Goal: Navigation & Orientation: Find specific page/section

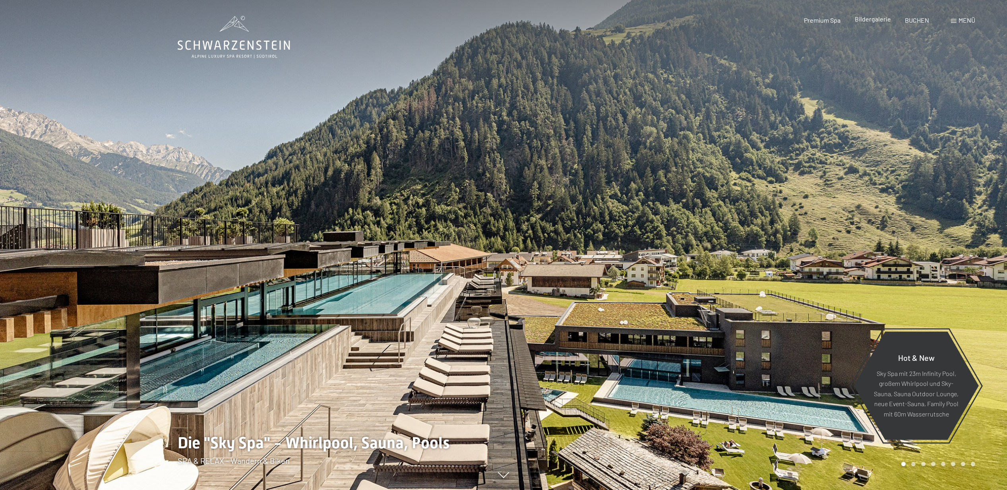
click at [881, 21] on span "Bildergalerie" at bounding box center [873, 19] width 36 height 8
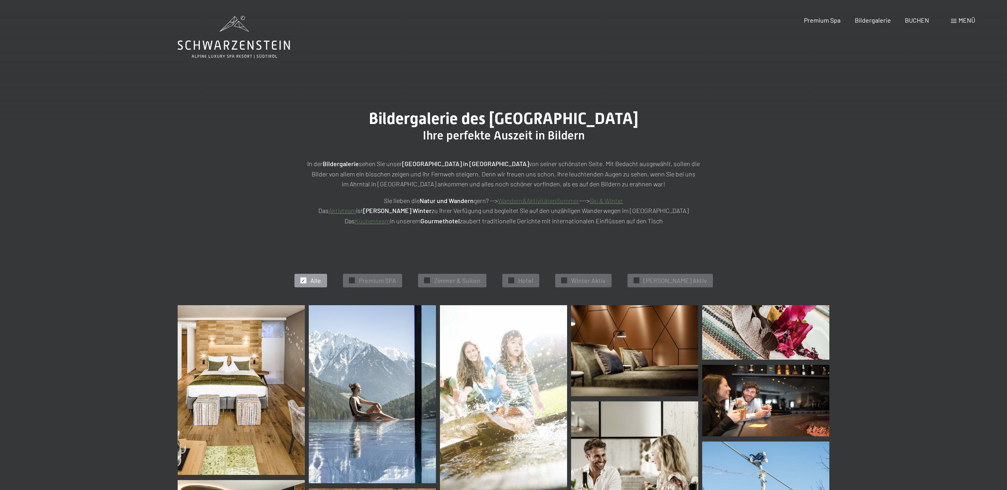
click at [951, 21] on span at bounding box center [954, 21] width 6 height 4
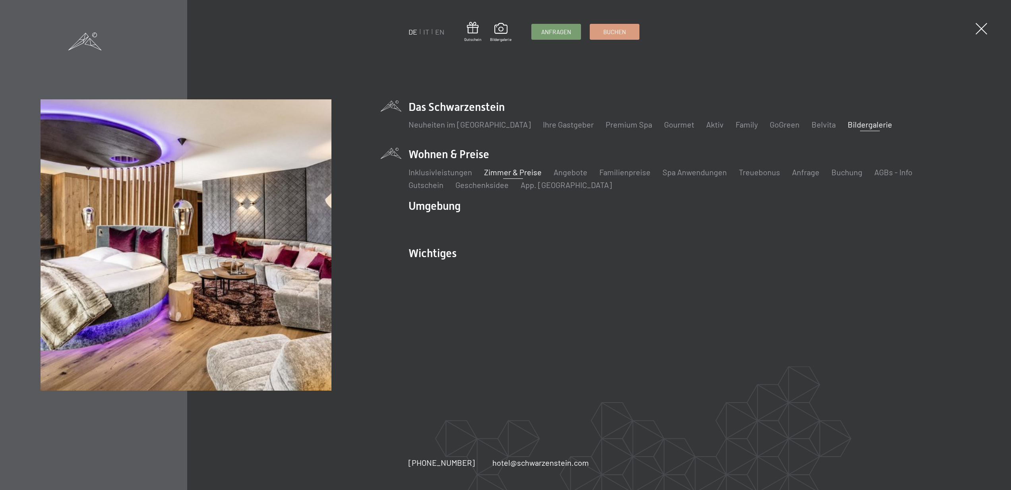
click at [495, 173] on link "Zimmer & Preise" at bounding box center [513, 172] width 58 height 10
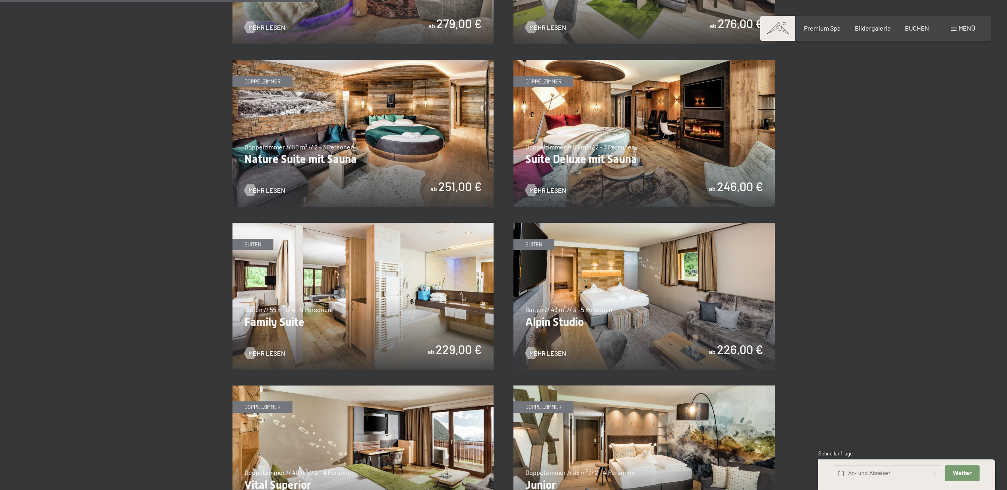
scroll to position [826, 0]
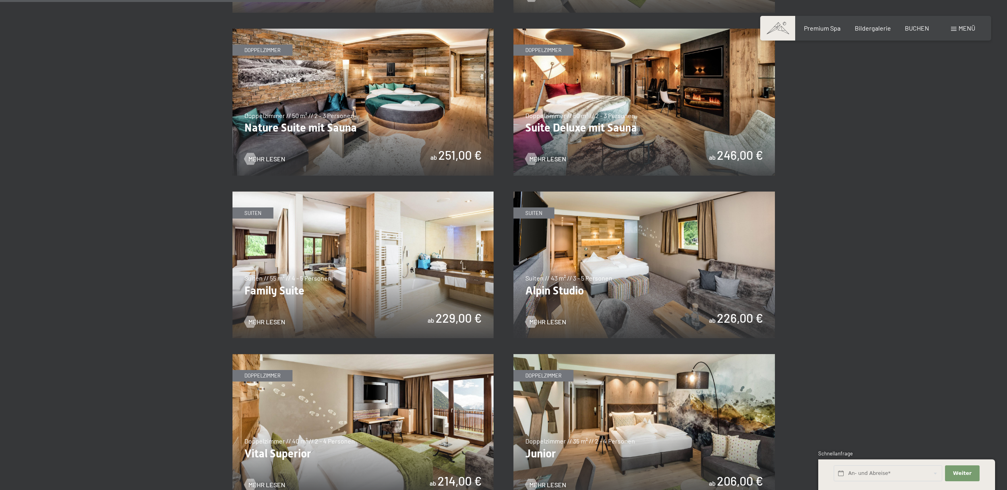
click at [630, 247] on img at bounding box center [643, 265] width 261 height 147
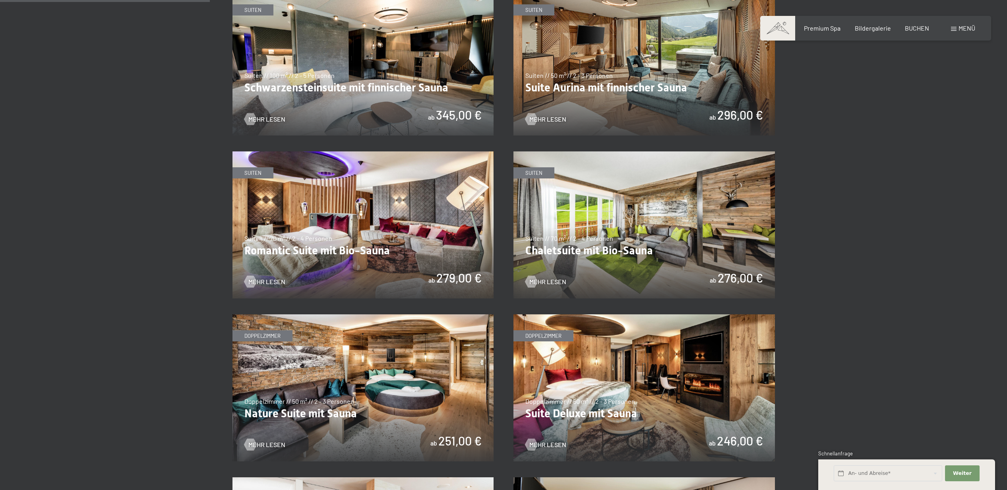
scroll to position [500, 0]
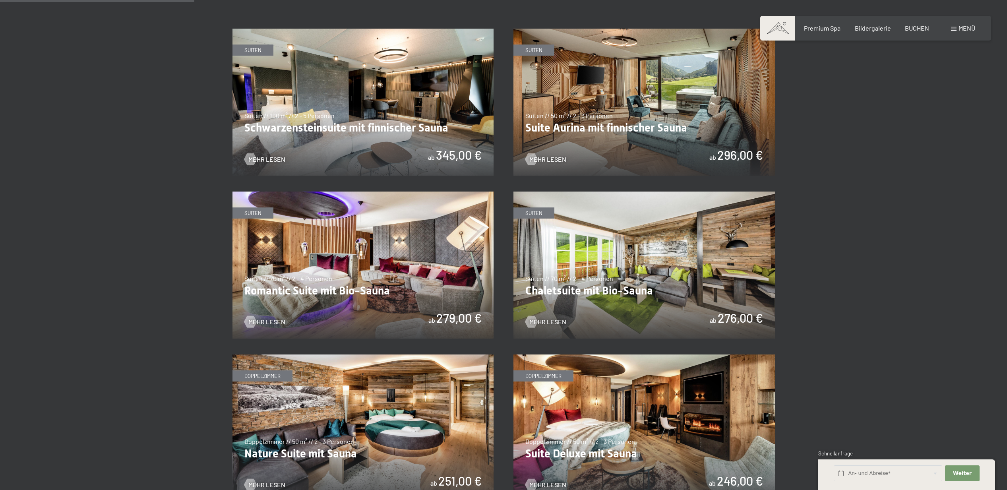
click at [565, 80] on img at bounding box center [643, 102] width 261 height 147
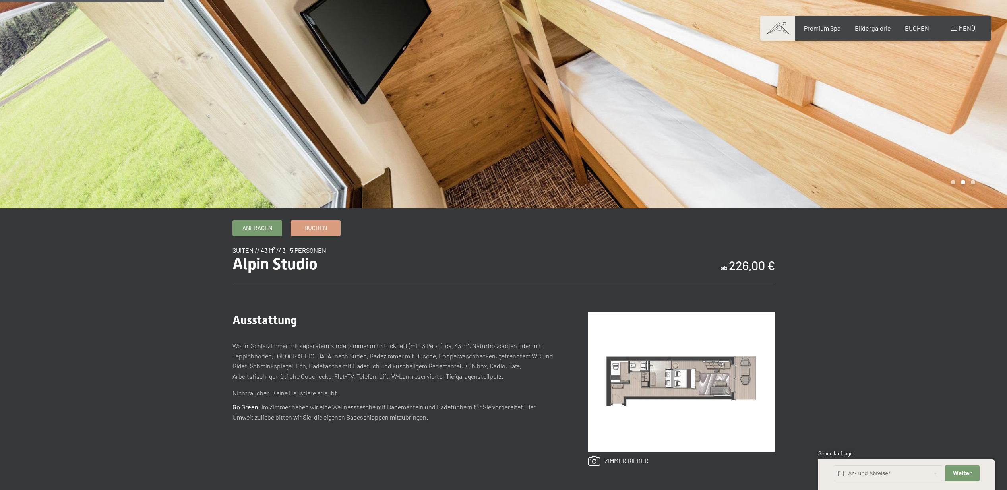
scroll to position [253, 0]
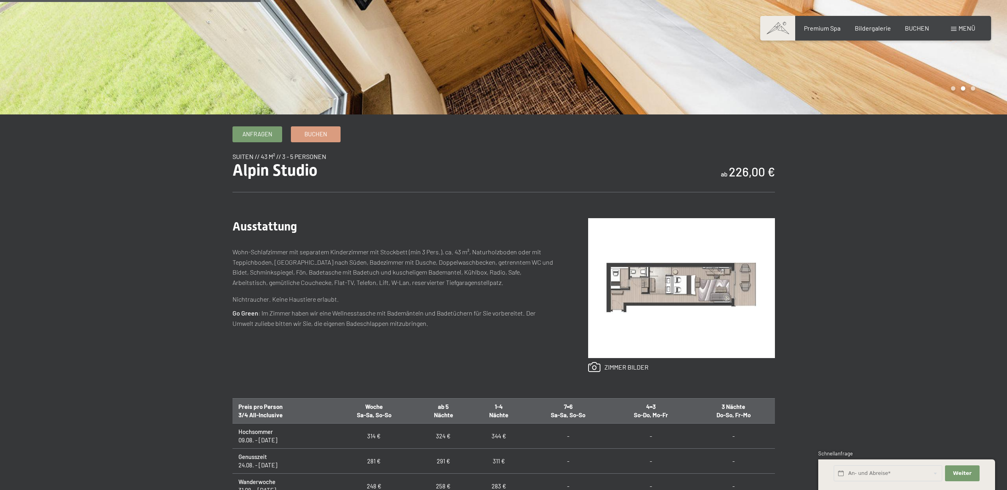
click at [662, 289] on img at bounding box center [681, 288] width 187 height 140
